Goal: Communication & Community: Answer question/provide support

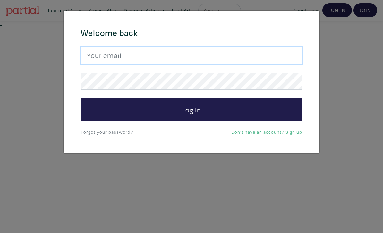
click at [225, 50] on input "email" at bounding box center [191, 55] width 221 height 17
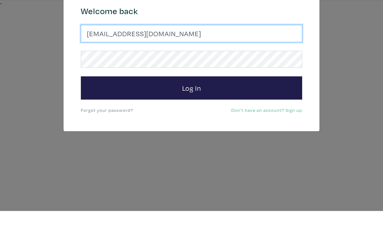
type input "[EMAIL_ADDRESS][DOMAIN_NAME]"
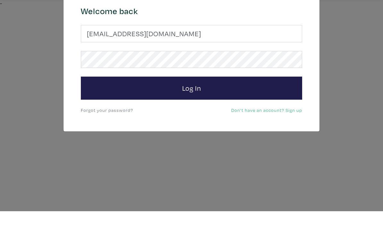
click at [226, 98] on button "Log In" at bounding box center [191, 109] width 221 height 23
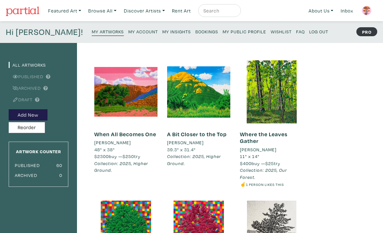
click at [369, 10] on img at bounding box center [367, 11] width 10 height 10
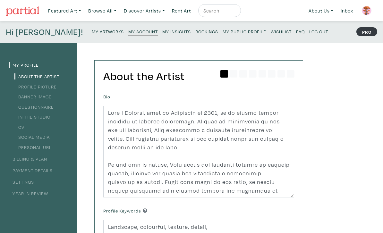
click at [367, 9] on img at bounding box center [367, 11] width 10 height 10
click at [350, 12] on link "Inbox" at bounding box center [347, 10] width 18 height 13
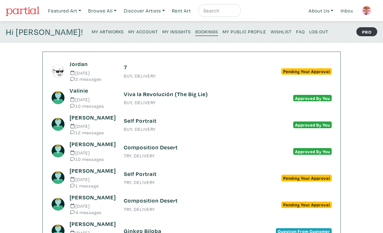
click at [100, 94] on div "Valinie Aug 7 2023 10 messages" at bounding box center [92, 97] width 55 height 21
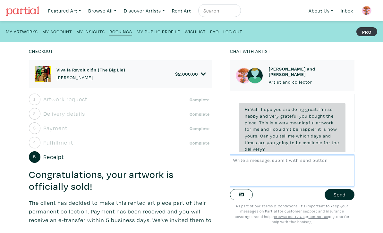
scroll to position [694, 0]
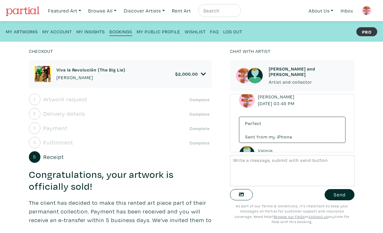
click at [233, 31] on small "Log Out" at bounding box center [232, 32] width 19 height 6
